Goal: Task Accomplishment & Management: Manage account settings

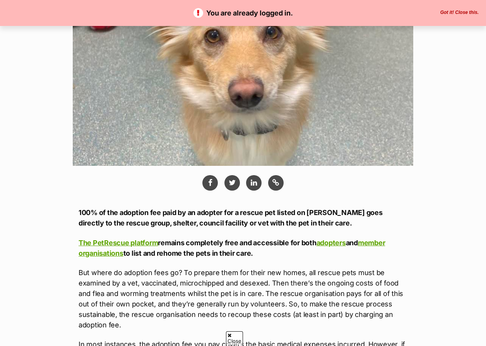
scroll to position [248, 0]
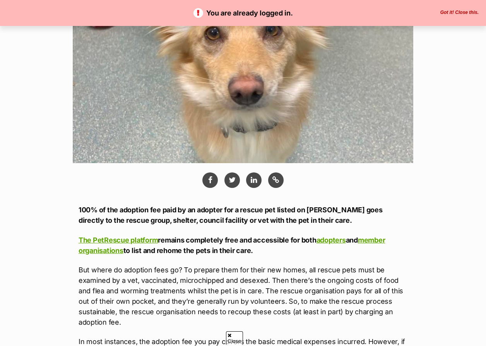
click at [458, 14] on button "Got it! Close this." at bounding box center [459, 13] width 43 height 6
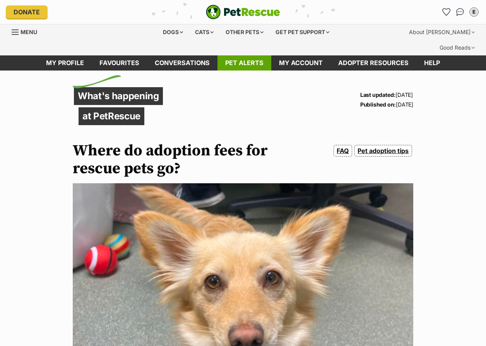
scroll to position [0, 0]
click at [297, 55] on link "My account" at bounding box center [300, 62] width 59 height 15
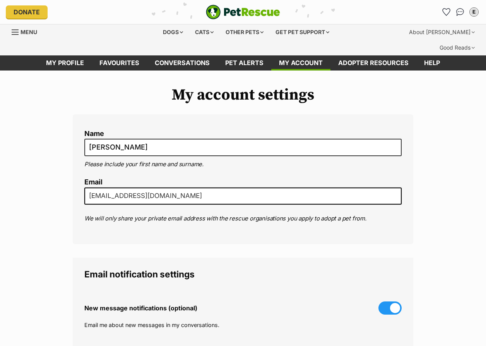
click at [50, 225] on div "My account settings Name Emily Please include your first name and surname. Emai…" at bounding box center [243, 310] width 486 height 449
click at [229, 55] on link "Pet alerts" at bounding box center [245, 62] width 54 height 15
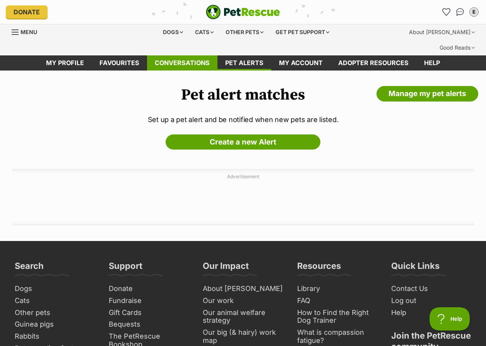
click at [196, 55] on link "Conversations" at bounding box center [182, 62] width 70 height 15
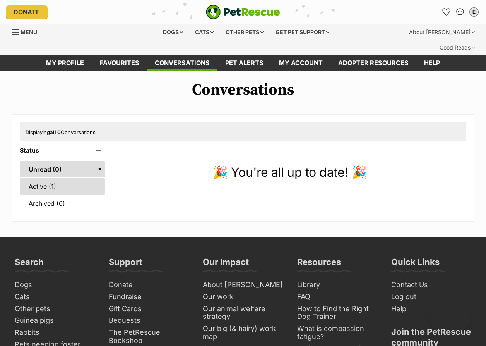
click at [54, 178] on link "Active (1)" at bounding box center [62, 186] width 85 height 16
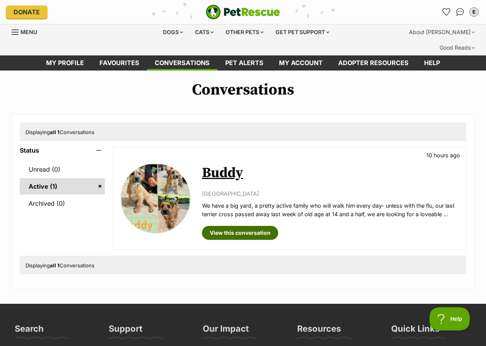
click at [246, 226] on link "View this conversation" at bounding box center [240, 233] width 76 height 14
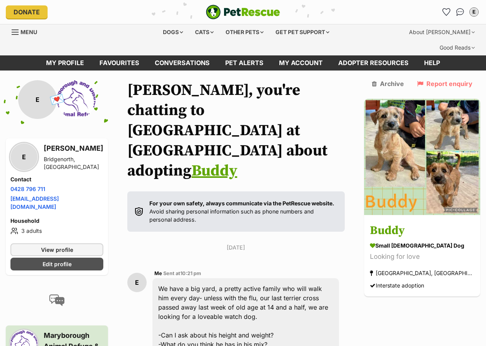
click at [345, 263] on div "E Me Sent at 10:21 pm We have a big yard, a pretty active family who will walk …" at bounding box center [236, 344] width 218 height 163
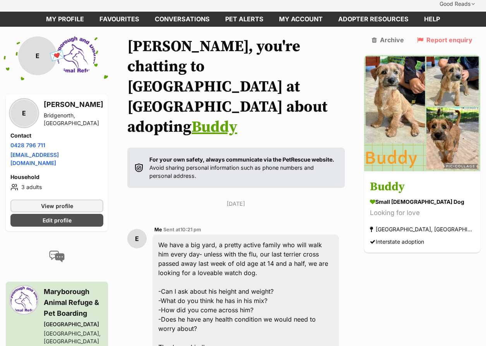
scroll to position [33, 0]
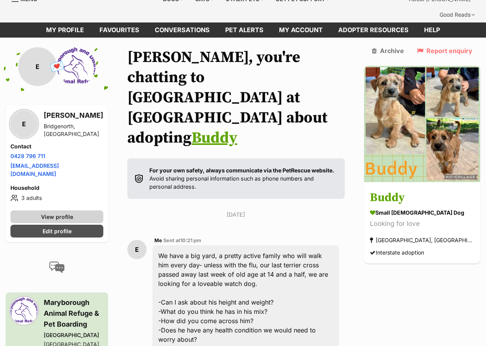
click at [53, 213] on span "View profile" at bounding box center [57, 217] width 32 height 8
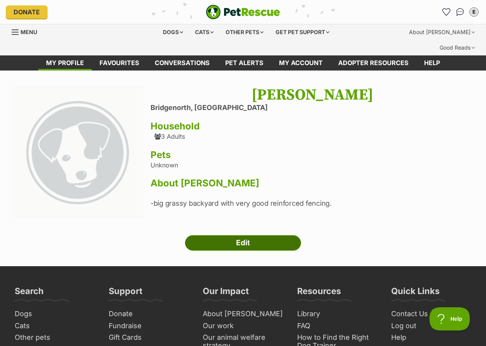
click at [233, 235] on link "Edit" at bounding box center [243, 242] width 116 height 15
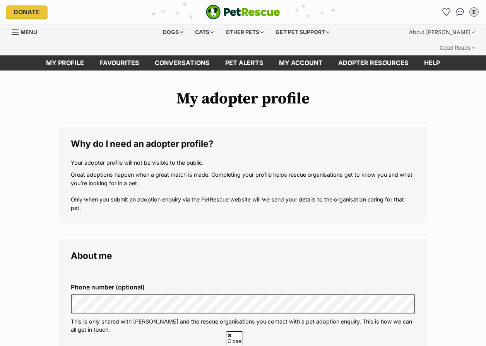
scroll to position [194, 0]
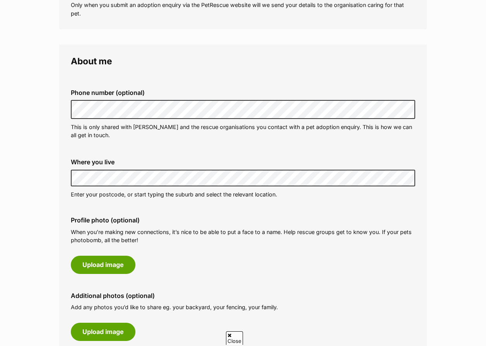
drag, startPoint x: 111, startPoint y: 169, endPoint x: 67, endPoint y: 168, distance: 43.8
click at [67, 168] on div "Where you live Address line 1 (optional) Address line 2 (optional) Suburb (opti…" at bounding box center [243, 178] width 357 height 52
click at [97, 190] on p "Enter your postcode, or start typing the suburb and select the relevant locatio…" at bounding box center [243, 194] width 345 height 8
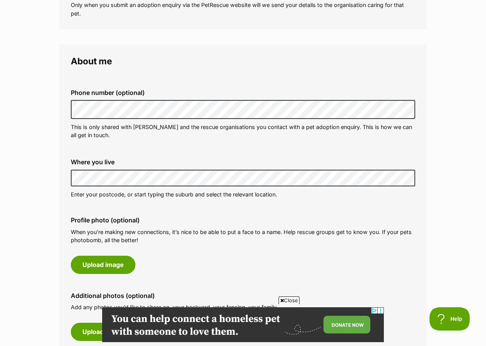
scroll to position [0, 0]
click at [286, 228] on p "When you’re making new connections, it’s nice to be able to put a face to a nam…" at bounding box center [243, 236] width 345 height 17
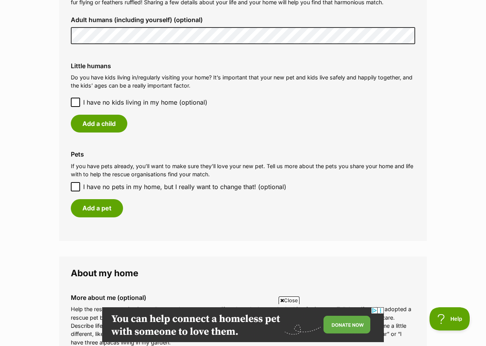
scroll to position [642, 0]
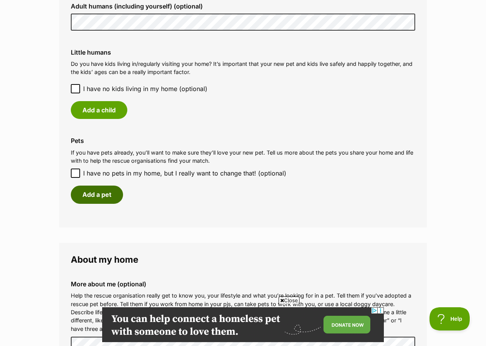
click at [95, 185] on button "Add a pet" at bounding box center [97, 194] width 52 height 18
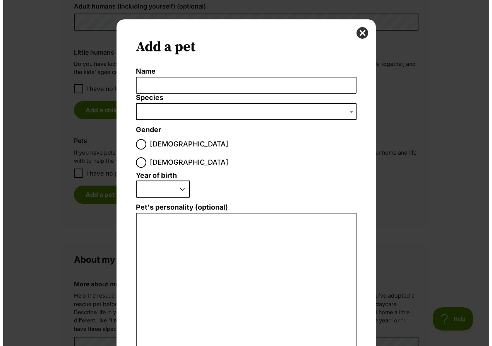
scroll to position [0, 0]
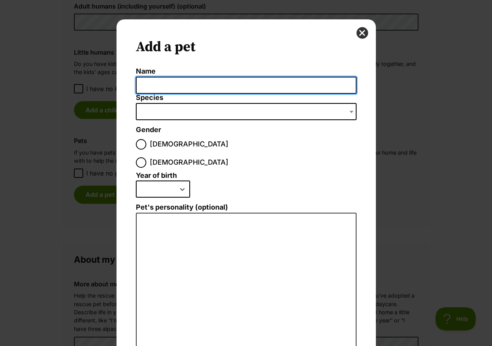
click at [164, 87] on input "Name" at bounding box center [246, 85] width 221 height 17
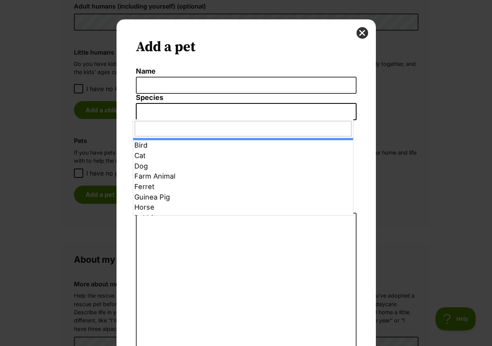
click at [167, 113] on span "Dialog Window - Close (Press escape to close)" at bounding box center [246, 111] width 221 height 17
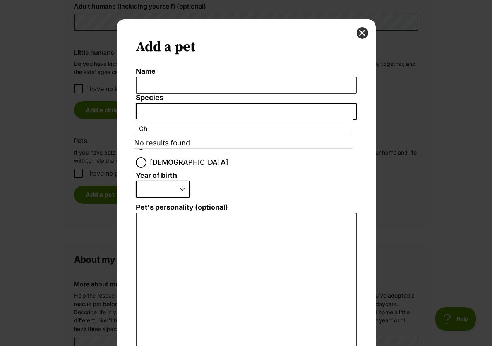
type input "C"
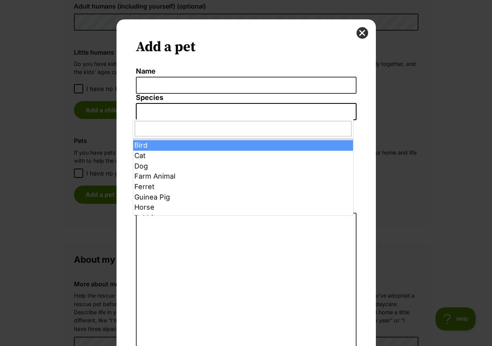
select select "10"
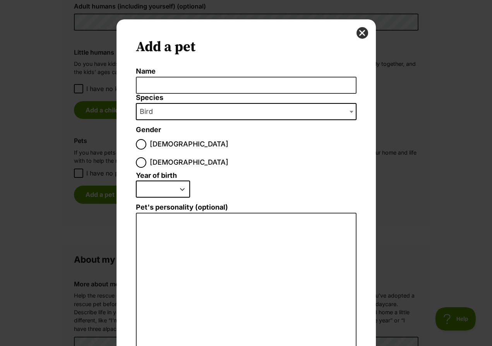
click at [296, 180] on li "2025 2024 2023 2022 2021 2020 2019 2018 2017 2016 2015 2014 2013 2012 2011 2010…" at bounding box center [244, 191] width 217 height 23
click at [297, 151] on ol "Name Species Bird Cat Dog Farm Animal Ferret Guinea Pig Horse Rabbit Reptile Bi…" at bounding box center [246, 224] width 221 height 314
click at [357, 34] on button "close" at bounding box center [363, 33] width 12 height 12
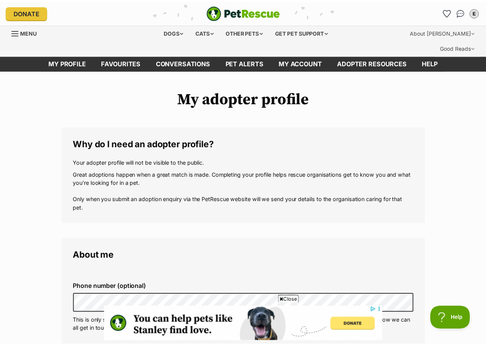
scroll to position [642, 0]
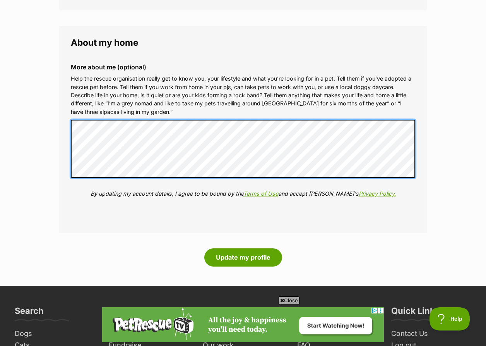
scroll to position [831, 0]
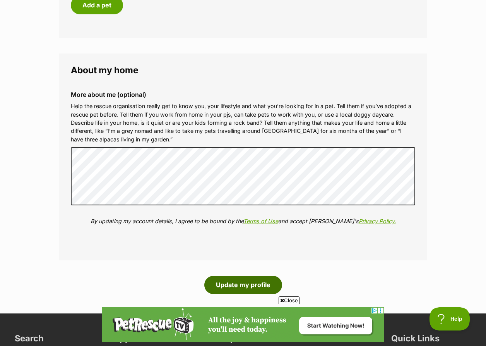
click at [235, 276] on button "Update my profile" at bounding box center [243, 285] width 78 height 18
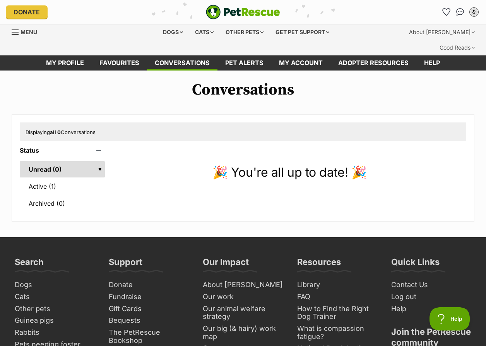
click at [472, 12] on div "E" at bounding box center [474, 12] width 10 height 10
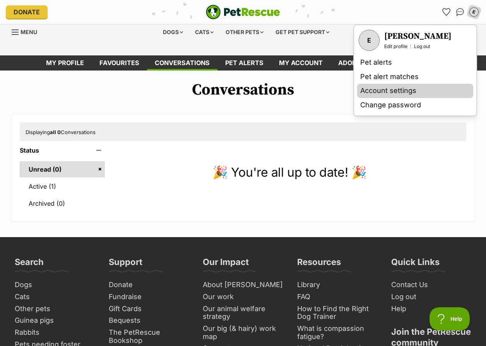
click at [390, 89] on link "Account settings" at bounding box center [415, 91] width 116 height 14
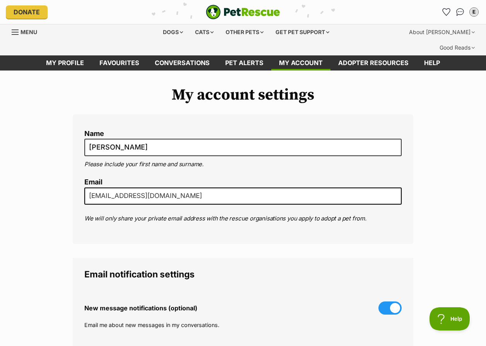
click at [47, 192] on div "My account settings Name [PERSON_NAME] Please include your first name and surna…" at bounding box center [243, 310] width 486 height 449
click at [80, 55] on link "My profile" at bounding box center [64, 62] width 53 height 15
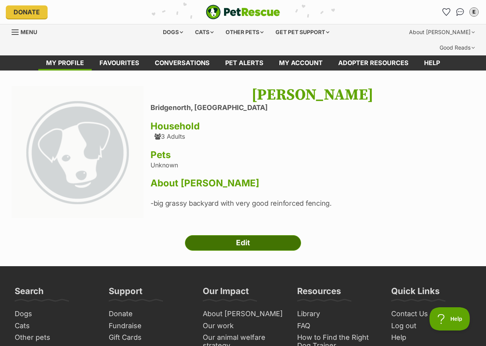
click at [220, 235] on link "Edit" at bounding box center [243, 242] width 116 height 15
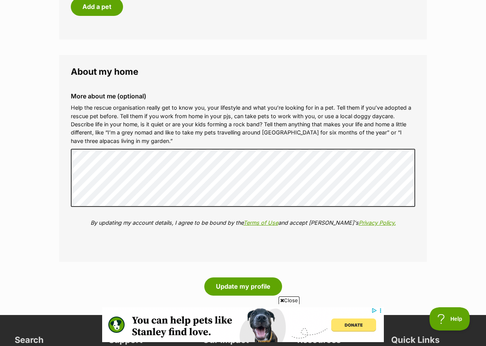
scroll to position [826, 0]
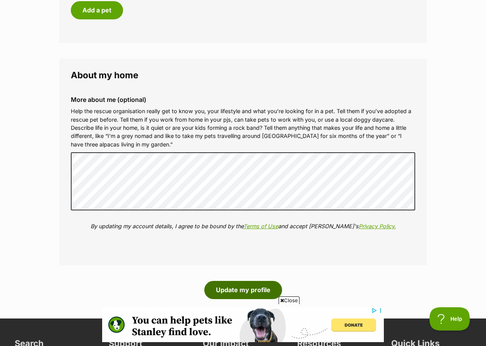
click at [234, 281] on button "Update my profile" at bounding box center [243, 290] width 78 height 18
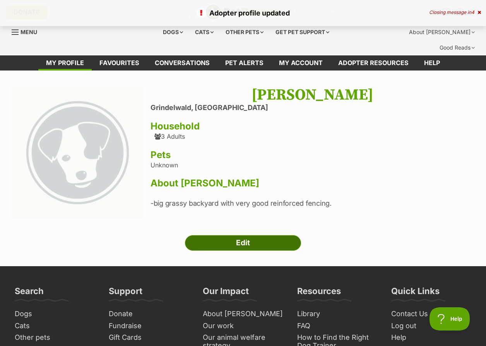
click at [233, 235] on link "Edit" at bounding box center [243, 242] width 116 height 15
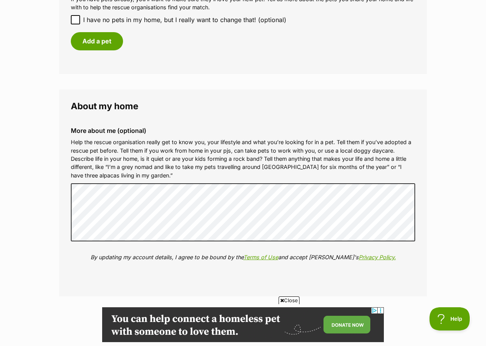
scroll to position [812, 0]
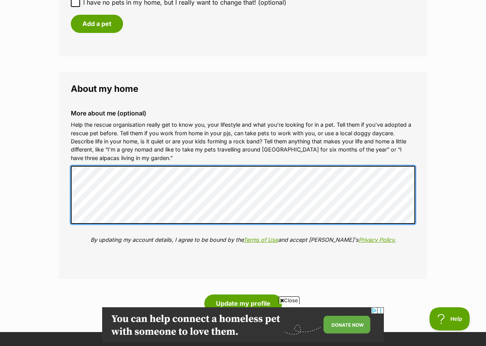
click at [60, 151] on fieldset "About my home More about me (optional) Help the rescue organisation really get …" at bounding box center [243, 175] width 368 height 207
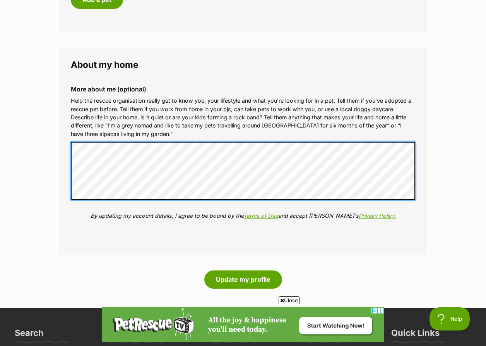
scroll to position [0, 0]
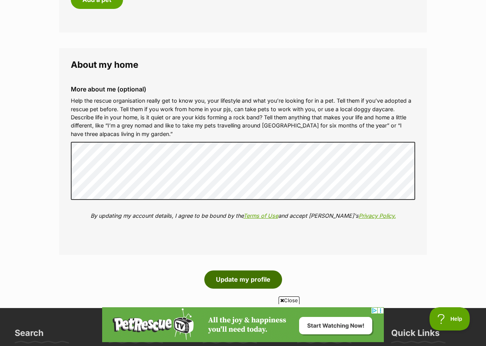
click at [245, 270] on button "Update my profile" at bounding box center [243, 279] width 78 height 18
click at [234, 270] on button "Update my profile" at bounding box center [243, 279] width 78 height 18
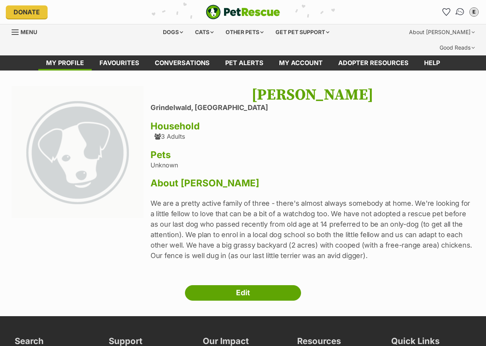
click at [460, 13] on img "Conversations" at bounding box center [460, 12] width 10 height 10
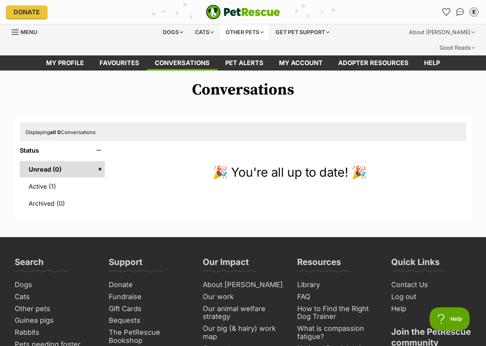
click at [254, 32] on div "Other pets" at bounding box center [244, 31] width 49 height 15
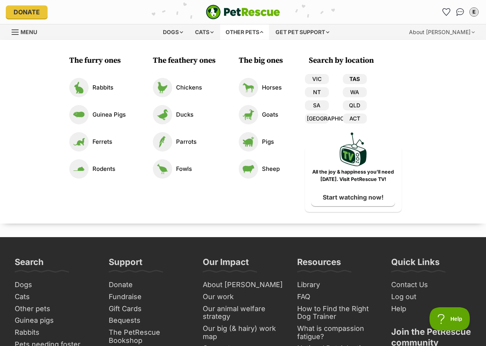
click at [357, 77] on link "TAS" at bounding box center [355, 79] width 24 height 10
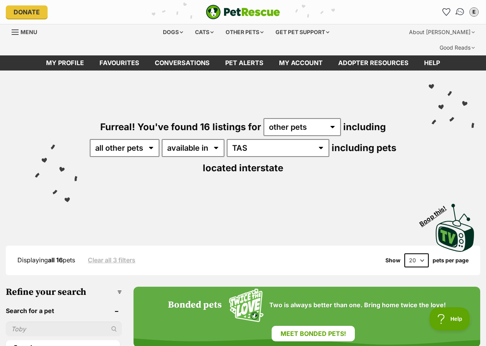
click at [462, 11] on img "Conversations" at bounding box center [460, 12] width 10 height 10
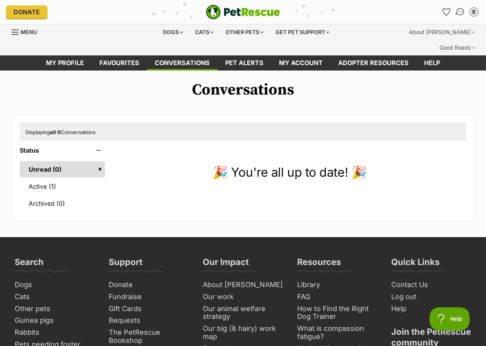
click at [461, 13] on img "Conversations" at bounding box center [460, 12] width 10 height 10
click at [70, 55] on link "My profile" at bounding box center [64, 62] width 53 height 15
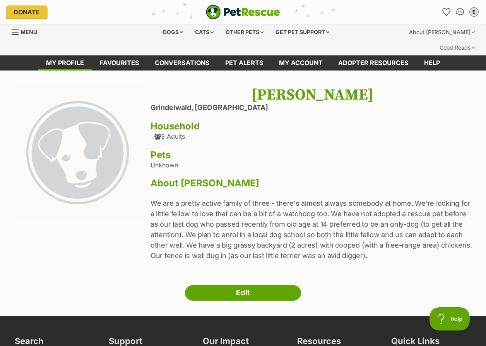
click at [460, 11] on img "Conversations" at bounding box center [460, 12] width 10 height 10
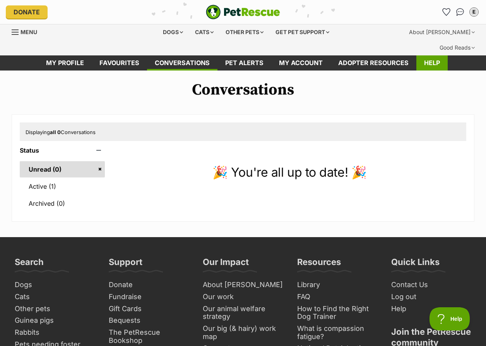
click at [429, 55] on link "Help" at bounding box center [432, 62] width 31 height 15
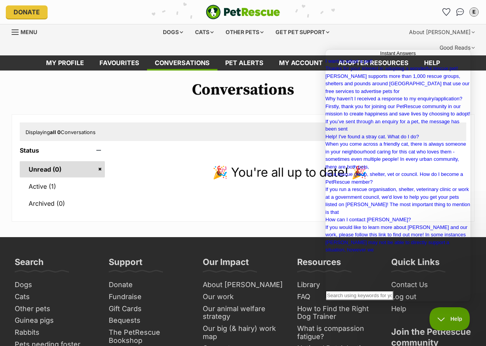
click at [304, 83] on div "Conversations Displaying all 0 Conversations Status Unread (0) Active (1) Archi…" at bounding box center [243, 151] width 486 height 141
click at [447, 314] on button "Help" at bounding box center [447, 317] width 40 height 23
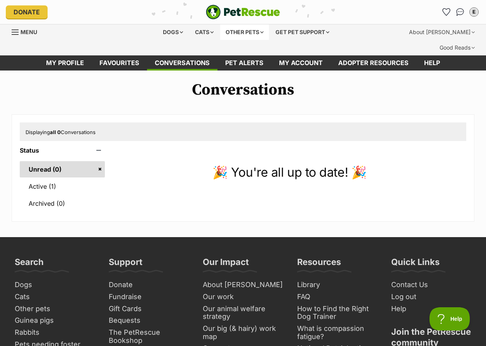
click at [263, 30] on div "Other pets" at bounding box center [244, 31] width 49 height 15
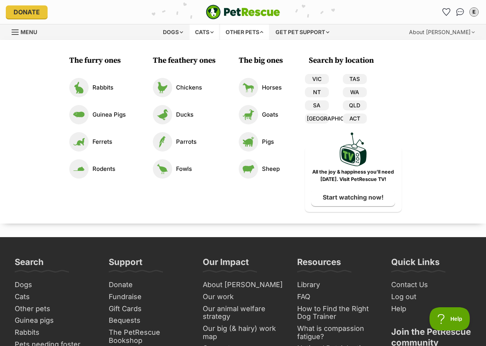
click at [199, 29] on div "Cats" at bounding box center [204, 31] width 29 height 15
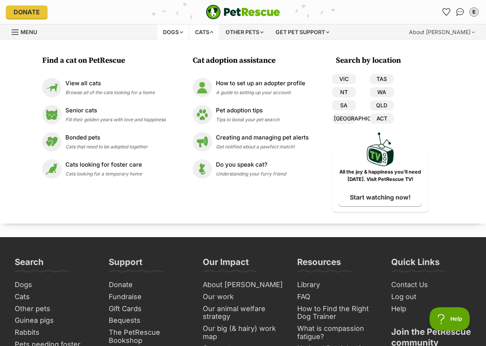
click at [177, 31] on div "Dogs" at bounding box center [173, 31] width 31 height 15
click at [345, 11] on div "E My account E Emily Edit profile Log out Pet alerts Pet alert matches Account …" at bounding box center [401, 12] width 158 height 12
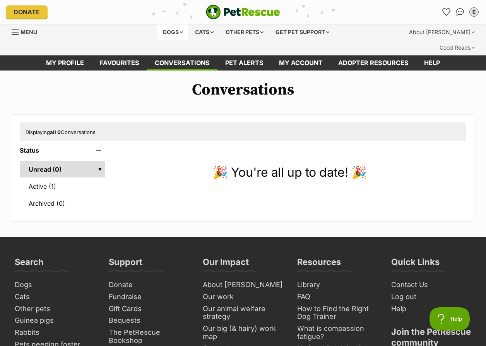
click at [169, 33] on div "Dogs" at bounding box center [173, 31] width 31 height 15
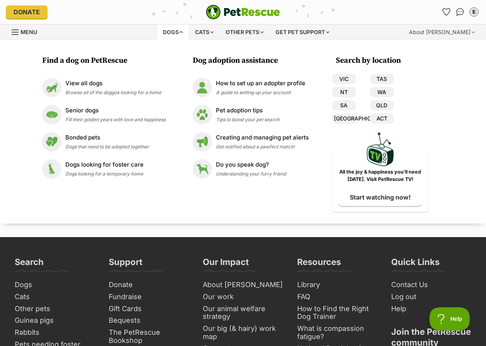
click at [354, 15] on div "E My account E Emily Edit profile Log out Pet alerts Pet alert matches Account …" at bounding box center [401, 12] width 158 height 12
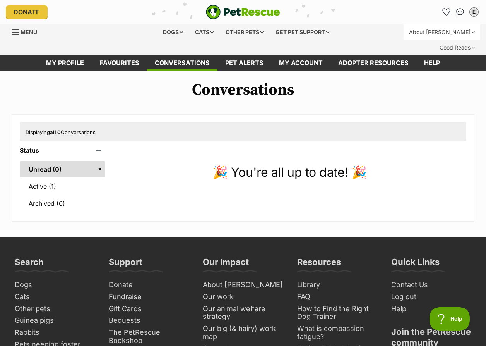
click at [404, 33] on div "About [PERSON_NAME]" at bounding box center [442, 31] width 77 height 15
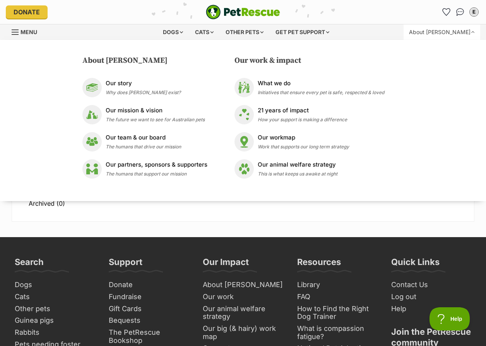
click at [290, 209] on main "Conversations Displaying all 0 Conversations Status Unread (0) Active (1) Archi…" at bounding box center [243, 153] width 486 height 167
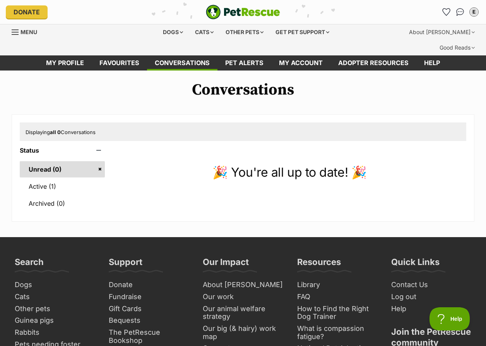
click at [19, 30] on link "Menu" at bounding box center [27, 31] width 31 height 14
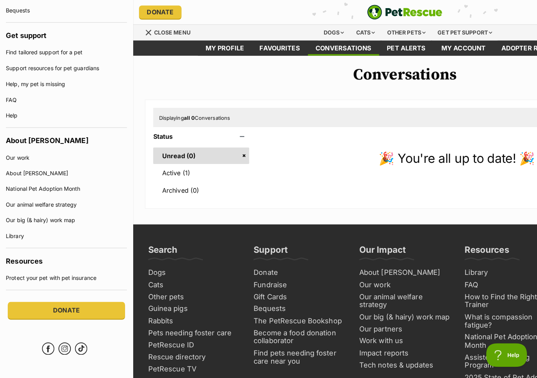
click at [285, 207] on main "Conversations Displaying all 0 Conversations Status Unread (0) Active (1) Archi…" at bounding box center [400, 138] width 537 height 167
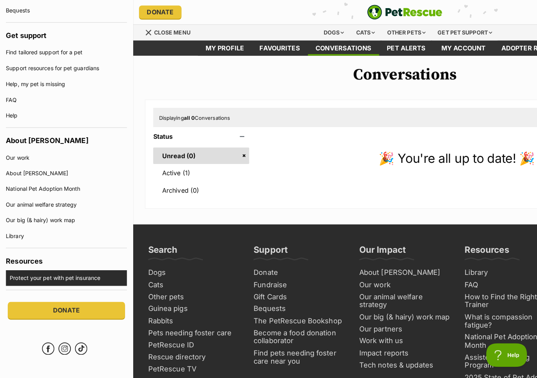
click at [53, 267] on link "Protect your pet with pet insurance" at bounding box center [68, 274] width 116 height 15
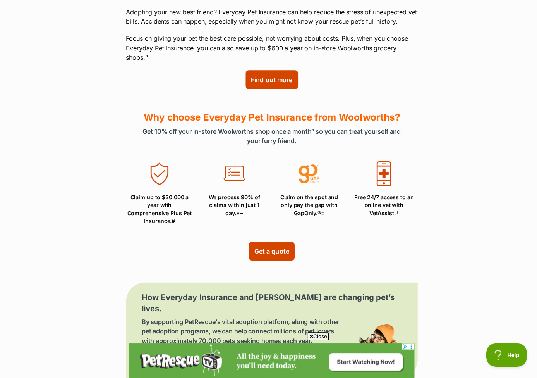
scroll to position [282, 0]
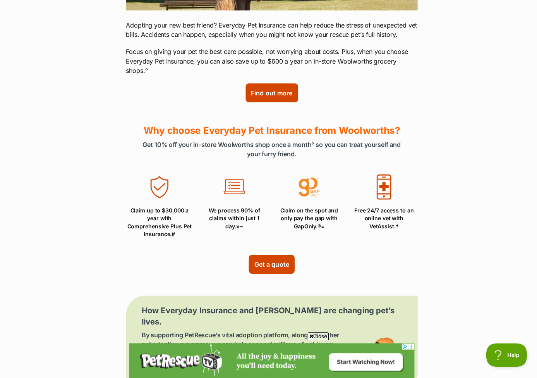
click at [471, 158] on div "Everyday Pet Insurance from Woolworths Everyday Pet Insurance and PetRescue hav…" at bounding box center [268, 265] width 537 height 966
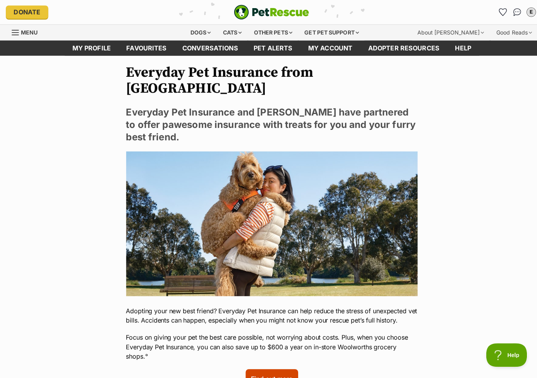
scroll to position [0, 0]
click at [511, 14] on img "Conversations" at bounding box center [511, 12] width 10 height 10
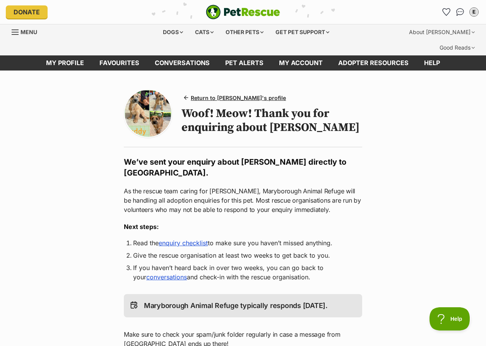
click at [456, 149] on main "Return to [PERSON_NAME]'s profile Woof! Meow! Thank you for enquiring about [PE…" at bounding box center [243, 289] width 486 height 439
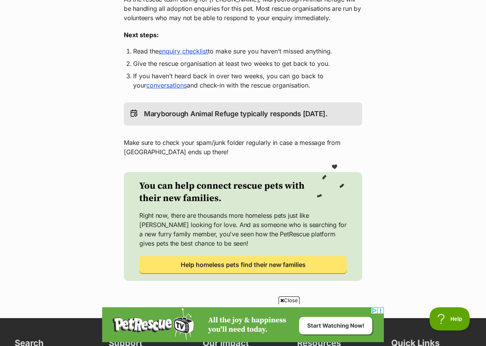
scroll to position [193, 0]
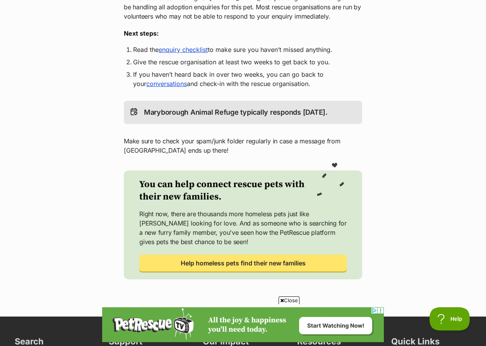
click at [184, 46] on link "enquiry checklist" at bounding box center [183, 50] width 49 height 8
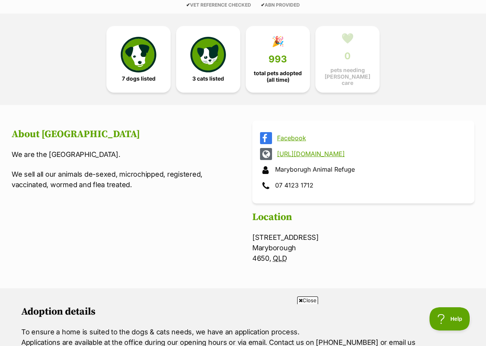
scroll to position [207, 0]
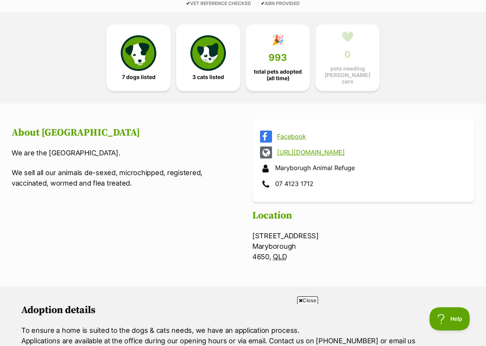
click at [191, 170] on article "About [GEOGRAPHIC_DATA] We are the [GEOGRAPHIC_DATA]. We sell all our animals d…" at bounding box center [123, 162] width 222 height 87
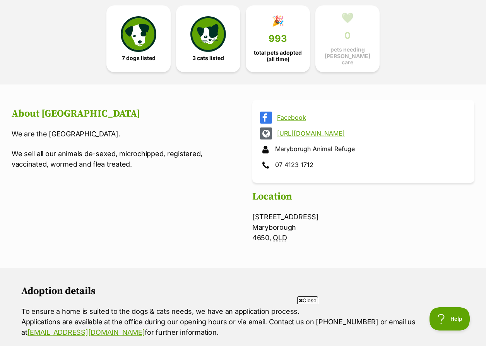
scroll to position [226, 0]
click at [152, 194] on div "About [GEOGRAPHIC_DATA] We are the [GEOGRAPHIC_DATA]. We sell all our animals d…" at bounding box center [123, 176] width 222 height 152
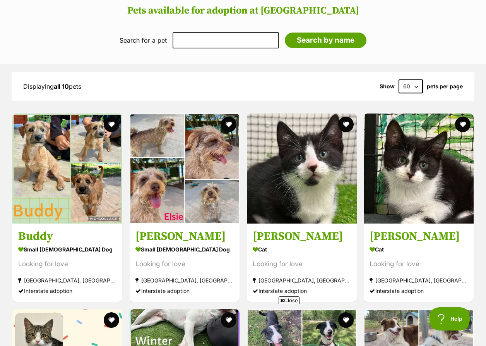
scroll to position [604, 0]
